Goal: Transaction & Acquisition: Book appointment/travel/reservation

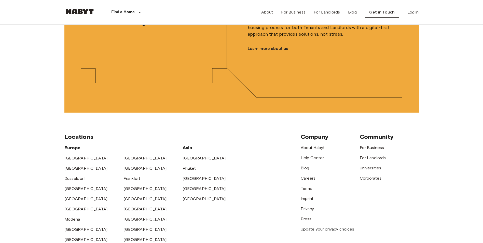
scroll to position [1265, 0]
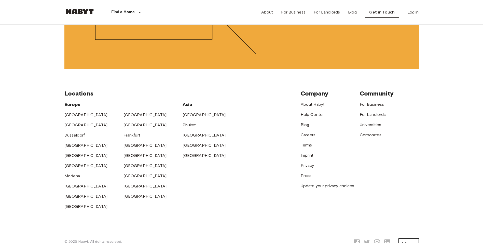
click at [195, 148] on link "[GEOGRAPHIC_DATA]" at bounding box center [204, 145] width 43 height 5
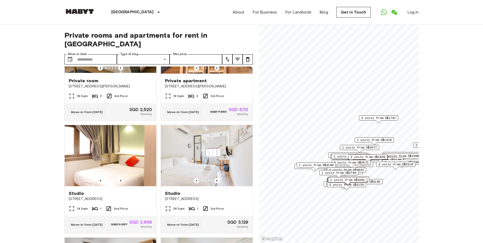
scroll to position [526, 0]
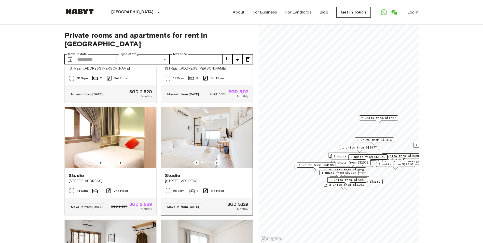
click at [179, 179] on div "Studio" at bounding box center [207, 175] width 84 height 6
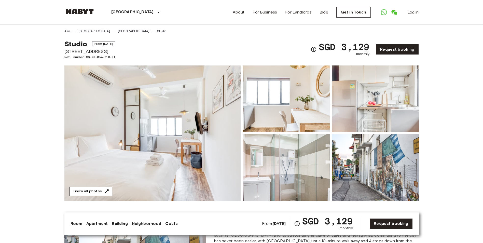
click at [93, 191] on button "Show all photos" at bounding box center [91, 191] width 43 height 9
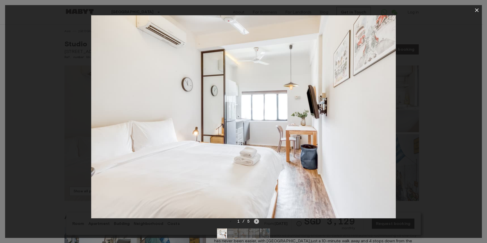
click at [257, 220] on icon "Next image" at bounding box center [256, 221] width 5 height 5
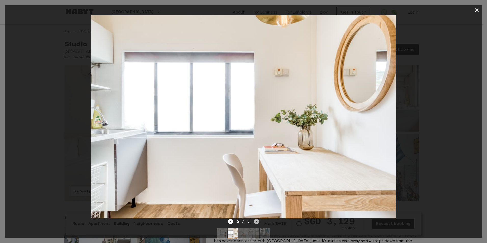
click at [257, 220] on icon "Next image" at bounding box center [256, 221] width 5 height 5
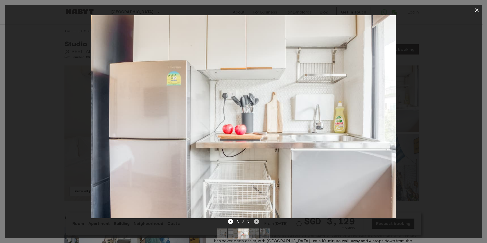
click at [257, 220] on icon "Next image" at bounding box center [256, 221] width 5 height 5
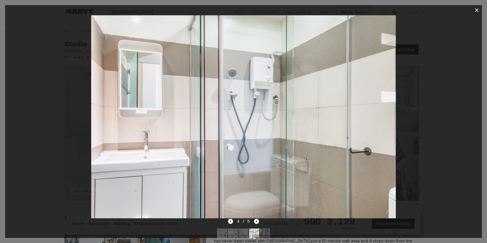
click at [257, 220] on icon "Next image" at bounding box center [256, 221] width 5 height 5
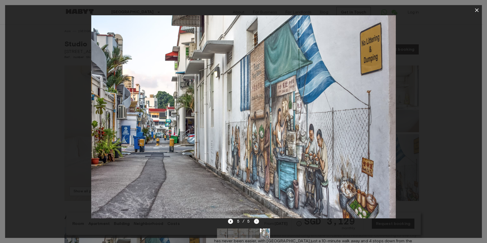
click at [257, 220] on div "5 / 5" at bounding box center [243, 221] width 31 height 6
click at [476, 11] on icon "button" at bounding box center [477, 10] width 4 height 4
